Goal: Task Accomplishment & Management: Manage account settings

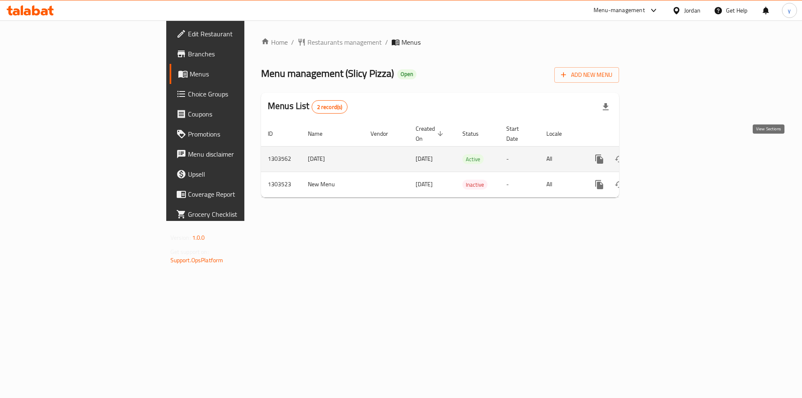
click at [664, 154] on icon "enhanced table" at bounding box center [659, 159] width 10 height 10
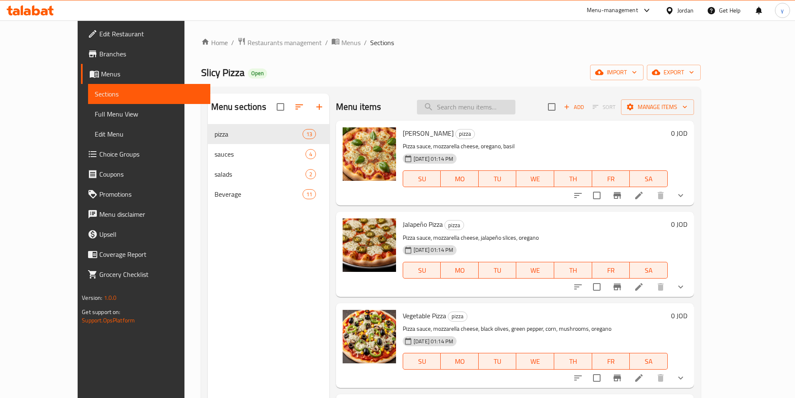
click at [500, 109] on input "search" at bounding box center [466, 107] width 99 height 15
paste input "Ranch Chicken Pizza"
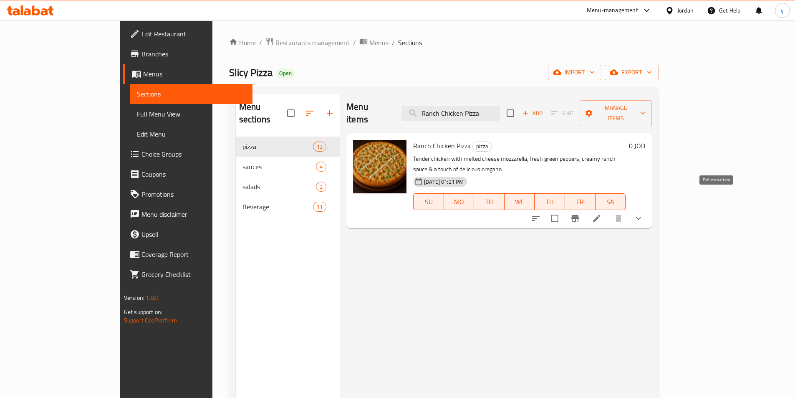
type input "Ranch Chicken Pizza"
click at [602, 213] on icon at bounding box center [597, 218] width 10 height 10
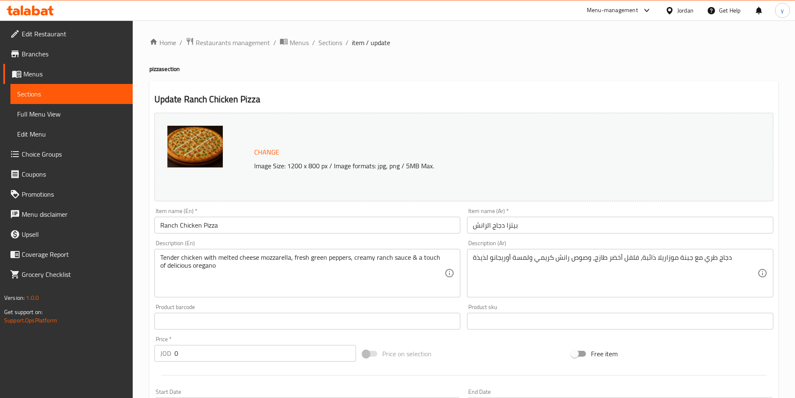
click at [441, 92] on div "Update Ranch Chicken Pizza Change Image Size: 1200 x 800 px / Image formats: jp…" at bounding box center [463, 327] width 629 height 492
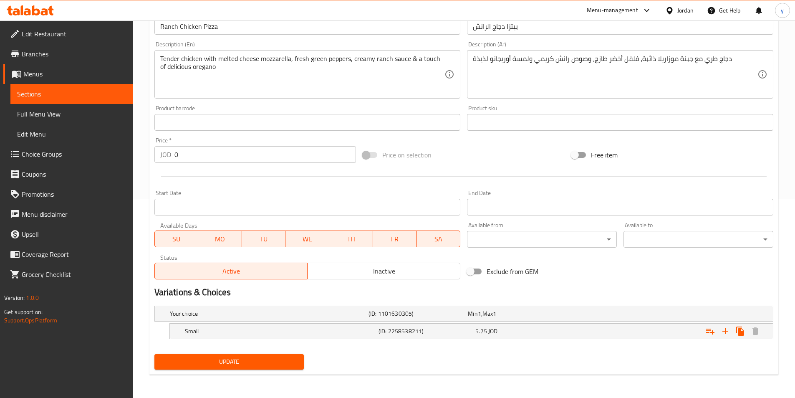
click at [561, 366] on div "Update" at bounding box center [464, 362] width 626 height 22
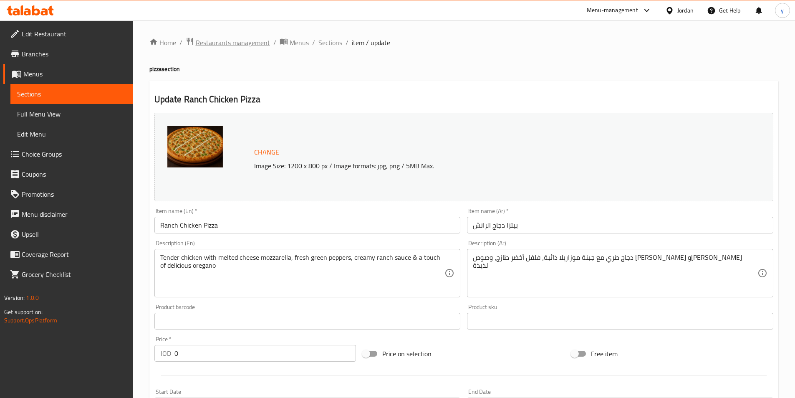
click at [225, 42] on span "Restaurants management" at bounding box center [233, 43] width 74 height 10
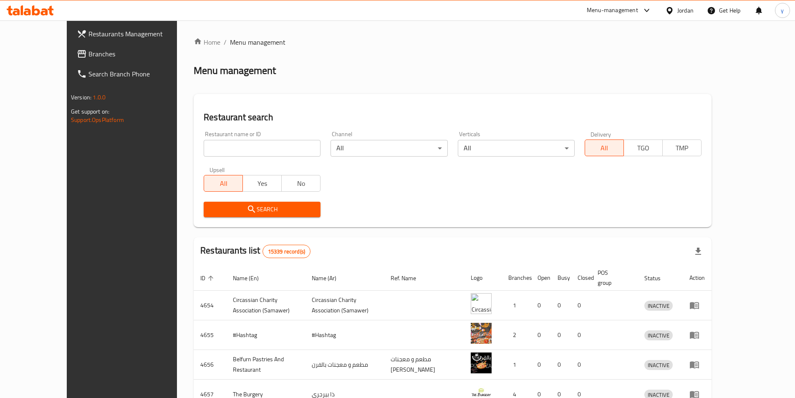
click at [67, 55] on div "Restaurants Management Branches Search Branch Phone Version: 1.0.0 Get support …" at bounding box center [398, 326] width 662 height 612
click at [89, 55] on span "Branches" at bounding box center [141, 54] width 104 height 10
